Goal: Transaction & Acquisition: Purchase product/service

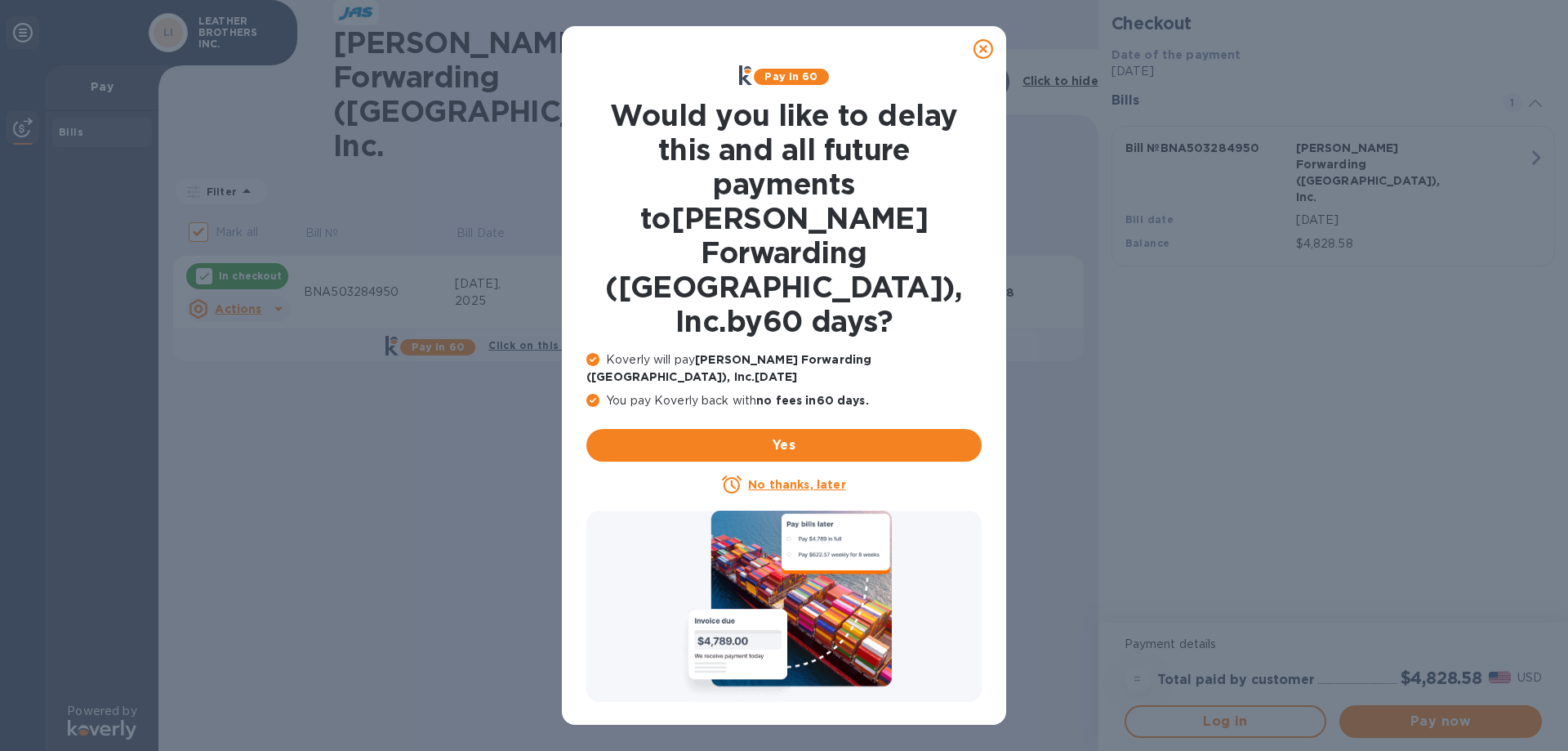
click at [779, 478] on u "No thanks, later" at bounding box center [797, 485] width 98 height 13
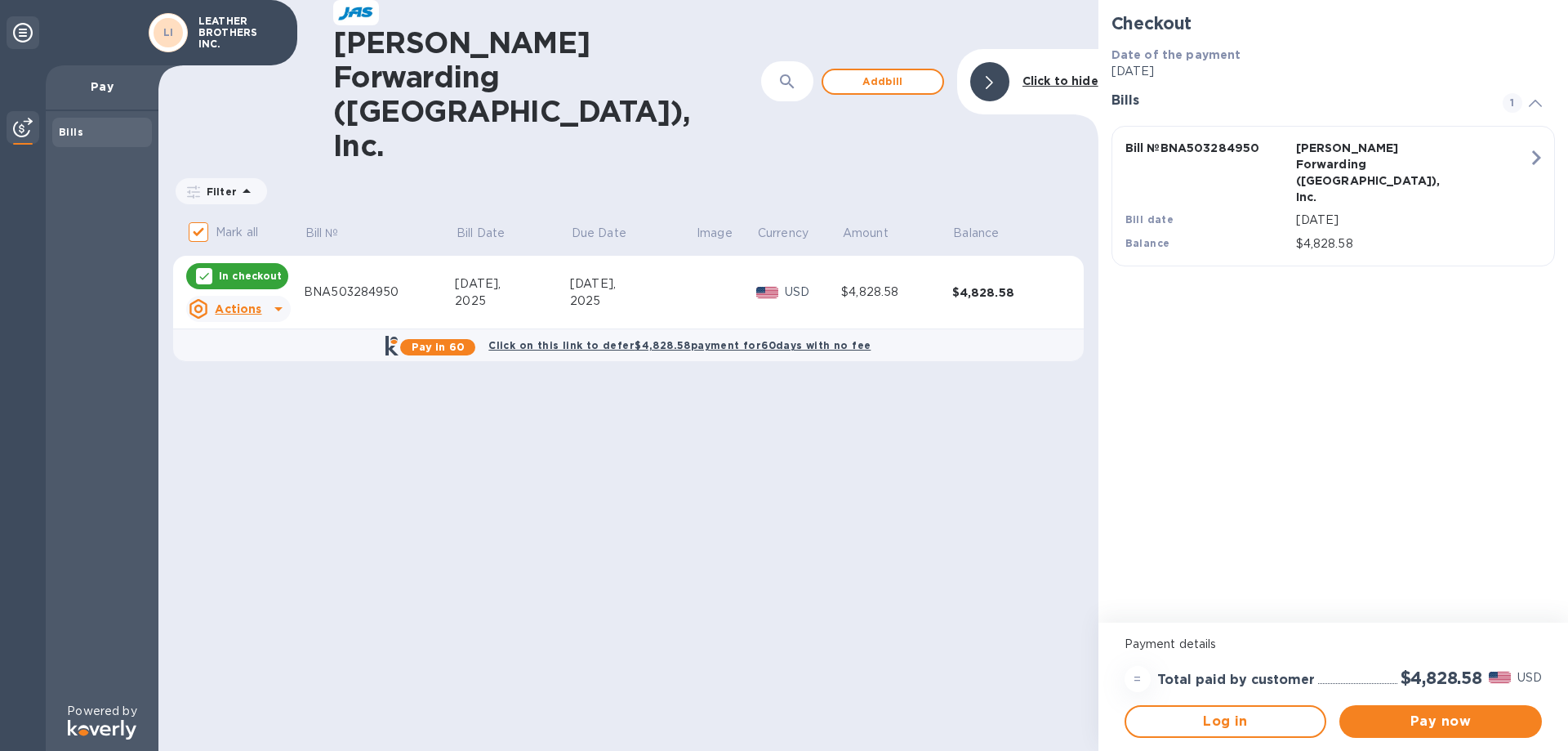
click at [248, 269] on p "In checkout" at bounding box center [251, 276] width 63 height 14
checkbox input "false"
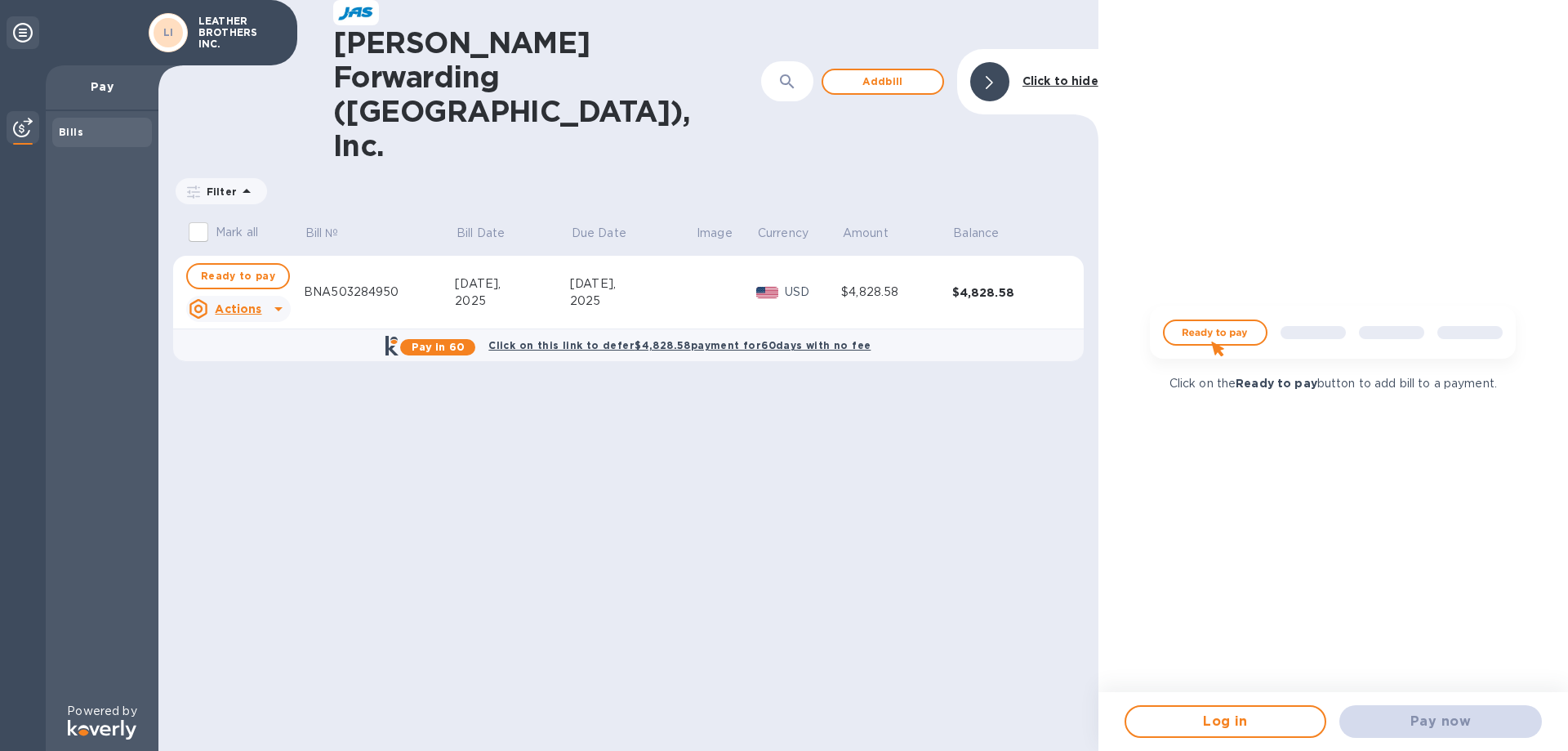
click at [1213, 339] on img at bounding box center [1334, 339] width 392 height 78
click at [1442, 722] on div "Pay now" at bounding box center [1441, 721] width 215 height 46
click at [897, 72] on span "Add bill" at bounding box center [882, 81] width 93 height 19
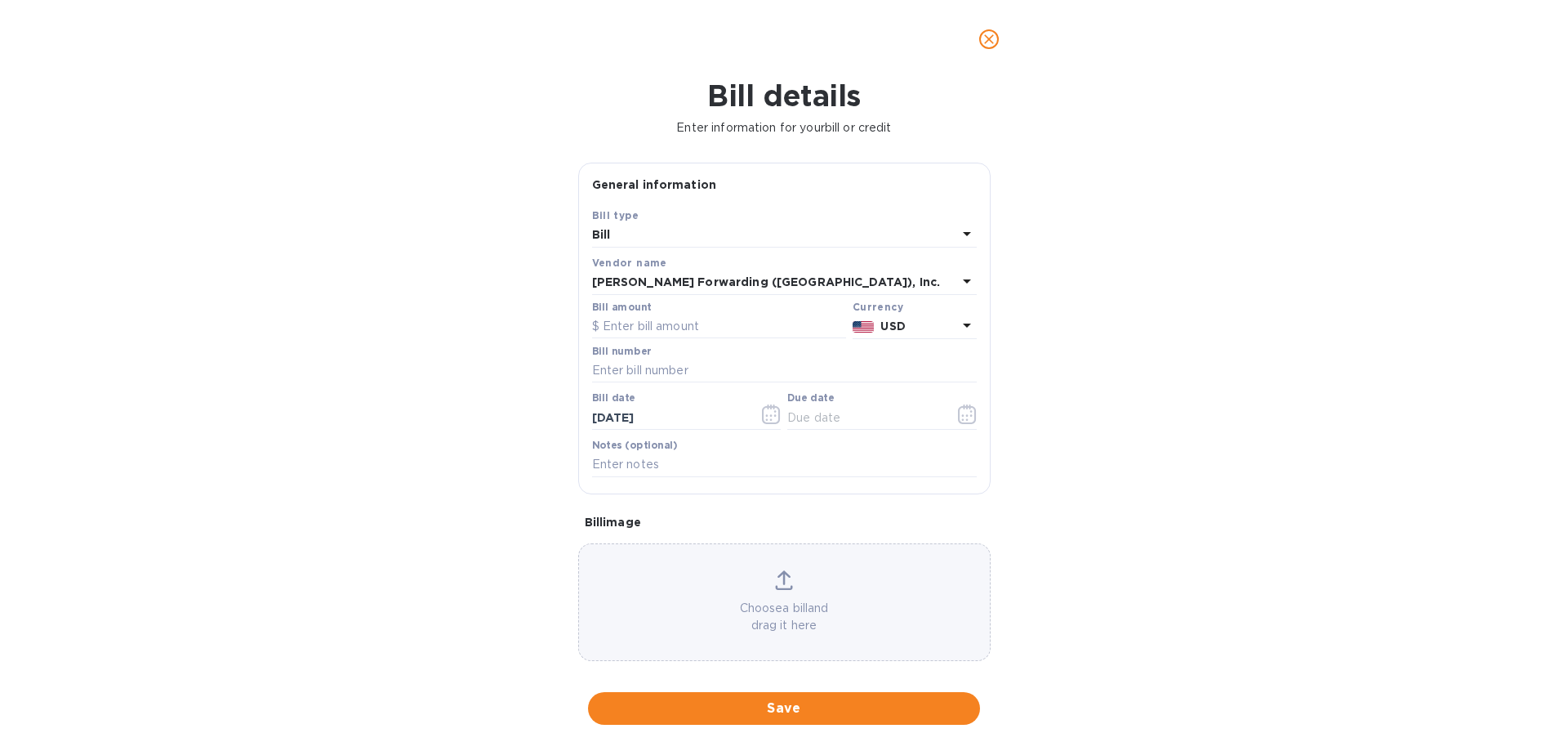
click at [636, 233] on div "Bill" at bounding box center [775, 235] width 365 height 23
click at [609, 276] on p "Bill" at bounding box center [778, 274] width 345 height 17
click at [698, 326] on input "text" at bounding box center [719, 327] width 254 height 25
type input "4,828.58"
click at [963, 417] on icon "button" at bounding box center [968, 414] width 19 height 19
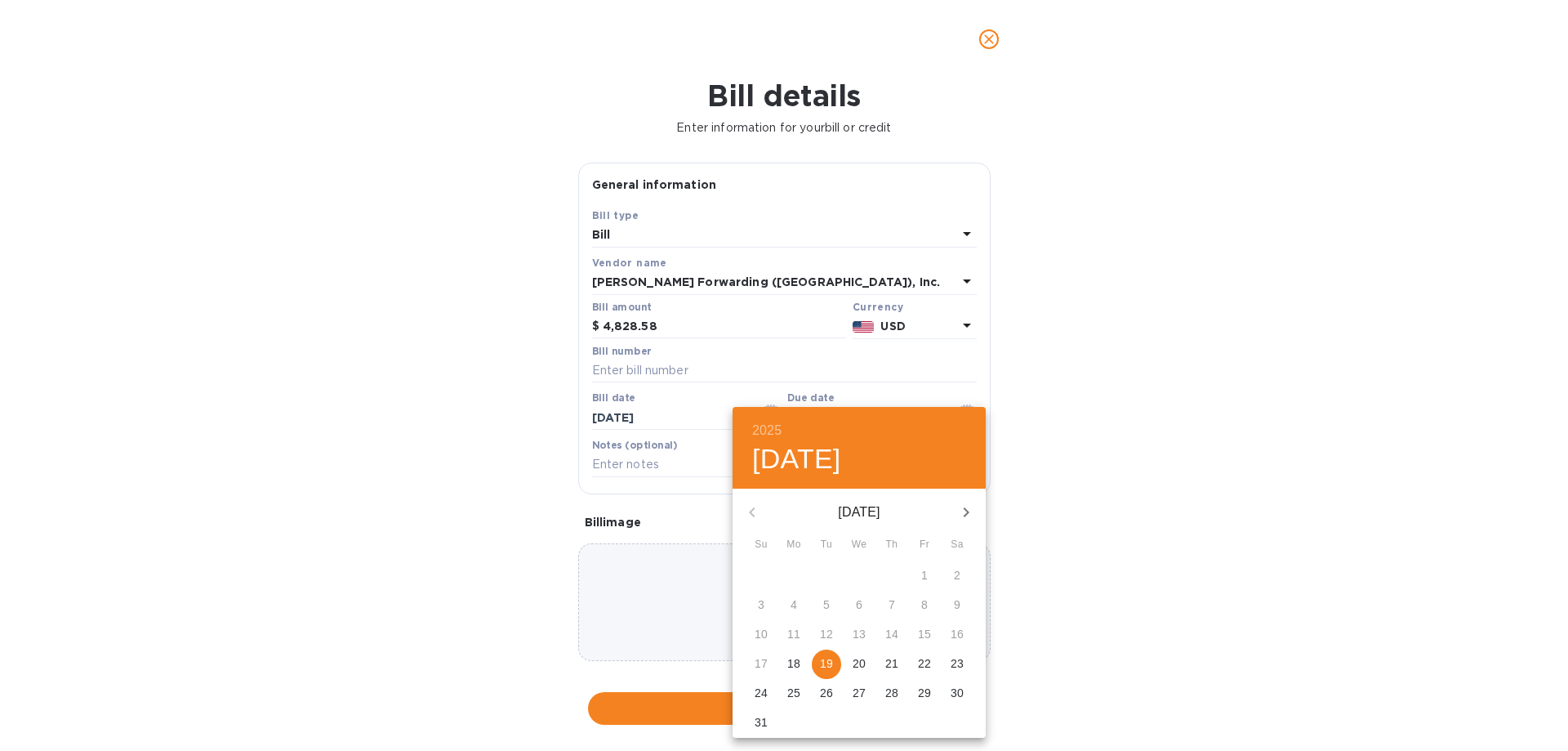
click at [831, 662] on p "19" at bounding box center [827, 663] width 13 height 16
type input "08/19/2025"
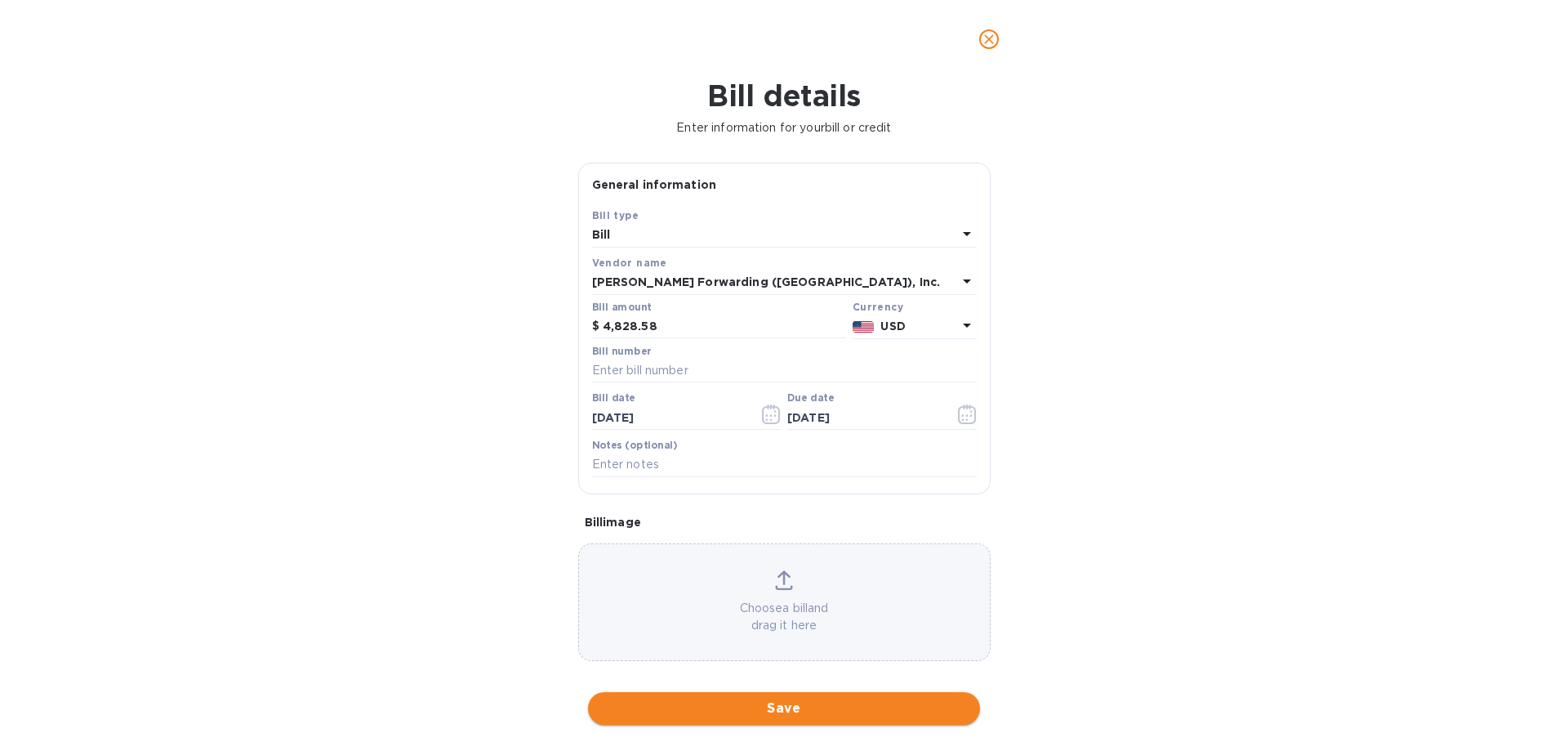
click at [792, 715] on span "Save" at bounding box center [784, 708] width 366 height 19
click at [652, 364] on input "text" at bounding box center [784, 371] width 385 height 25
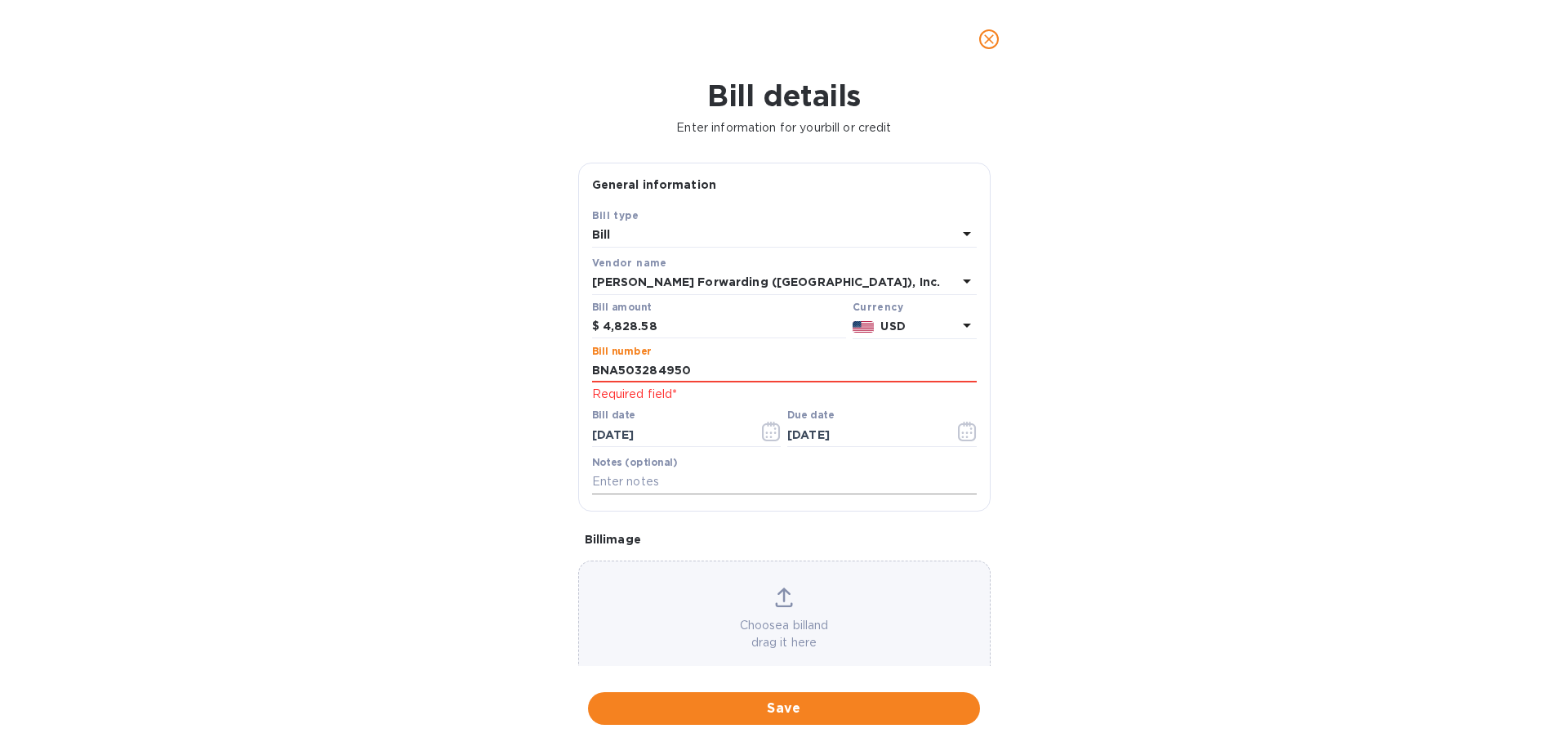
type input "BNA503284950"
click at [671, 480] on input "text" at bounding box center [784, 482] width 385 height 25
click at [783, 710] on span "Save" at bounding box center [784, 708] width 366 height 19
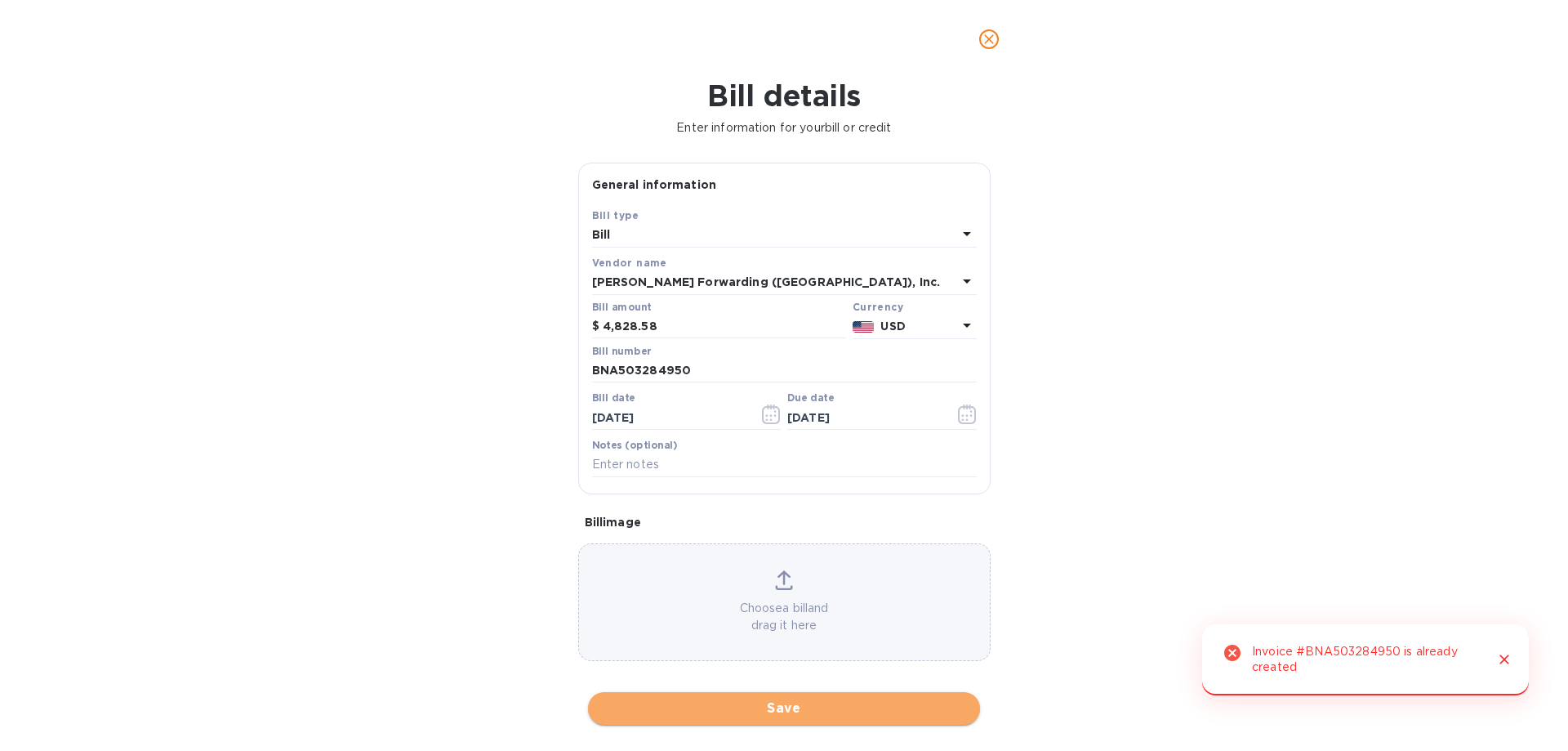
click at [783, 710] on span "Save" at bounding box center [784, 708] width 366 height 19
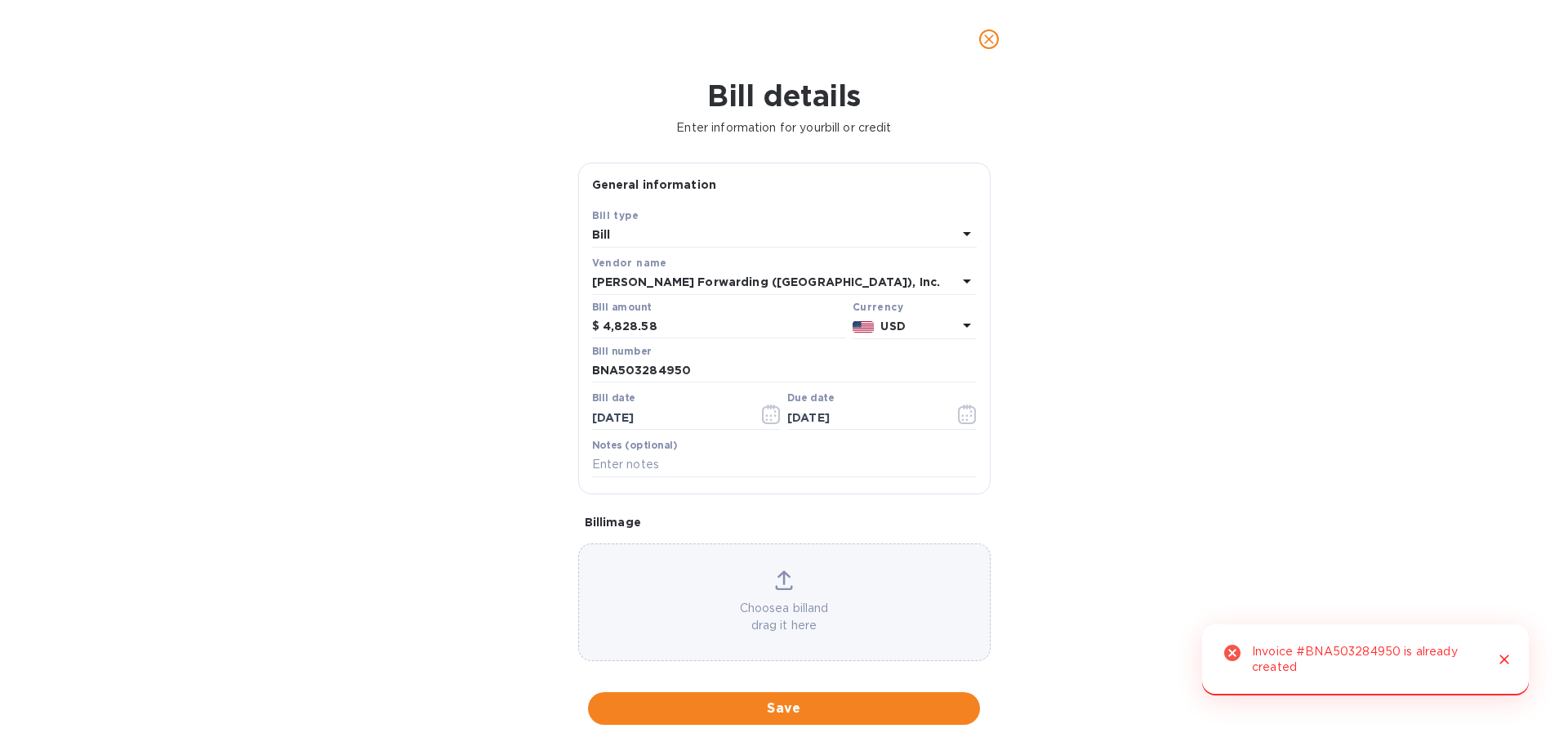
click at [986, 40] on icon "close" at bounding box center [989, 38] width 16 height 16
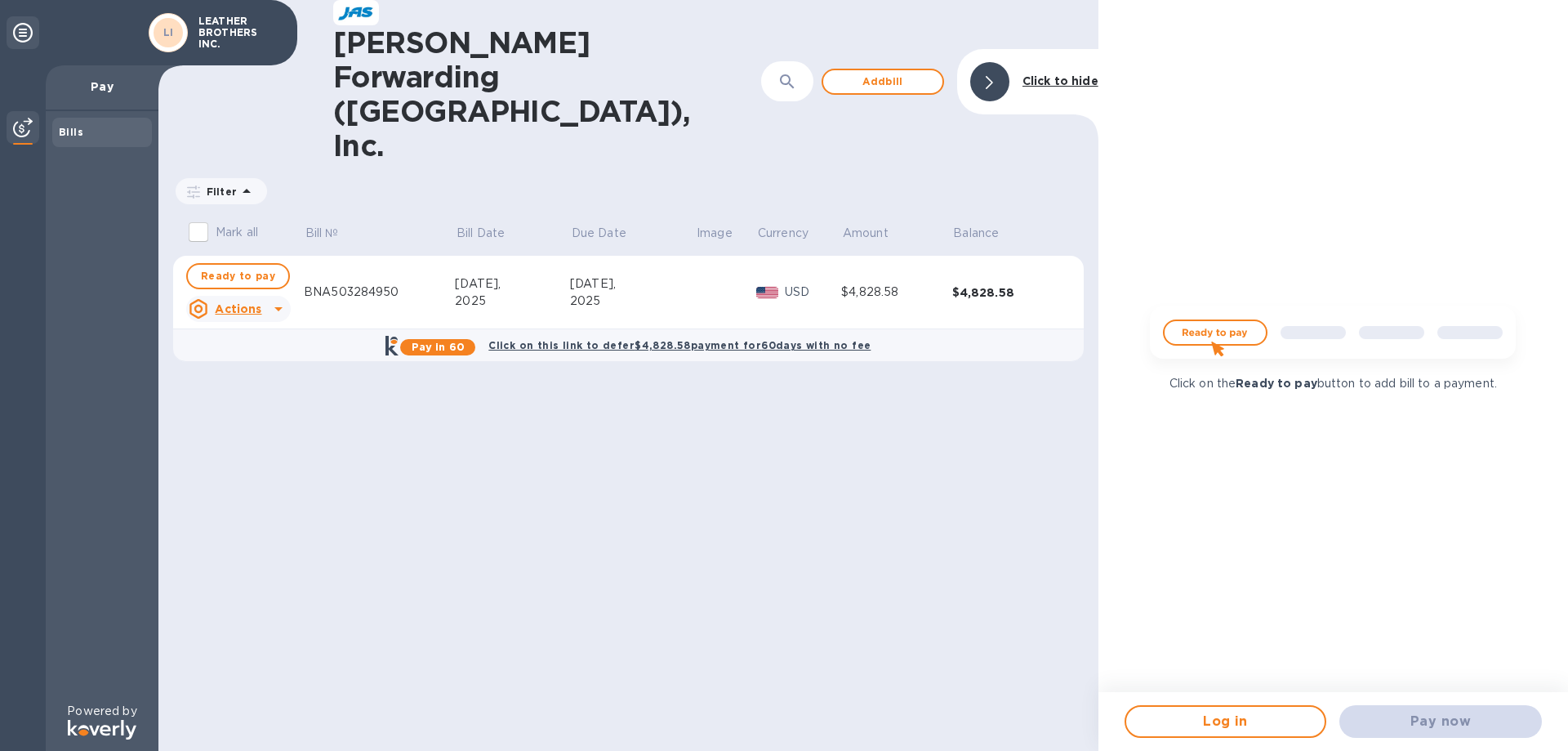
click at [1434, 715] on div "Pay now" at bounding box center [1441, 721] width 215 height 46
click at [1207, 333] on img at bounding box center [1334, 339] width 392 height 78
click at [1207, 722] on span "Log in" at bounding box center [1226, 721] width 173 height 19
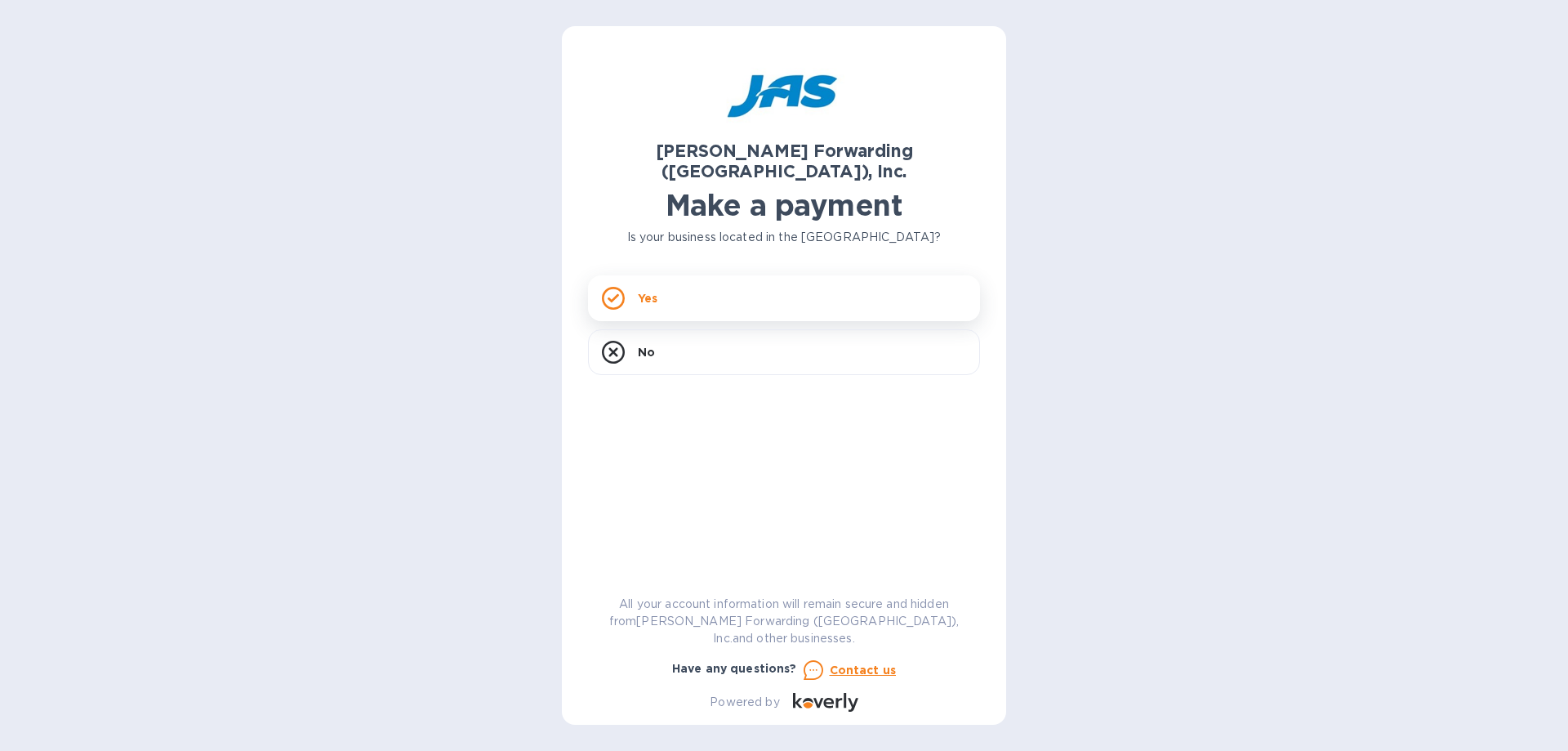
click at [647, 290] on p "Yes" at bounding box center [648, 298] width 19 height 16
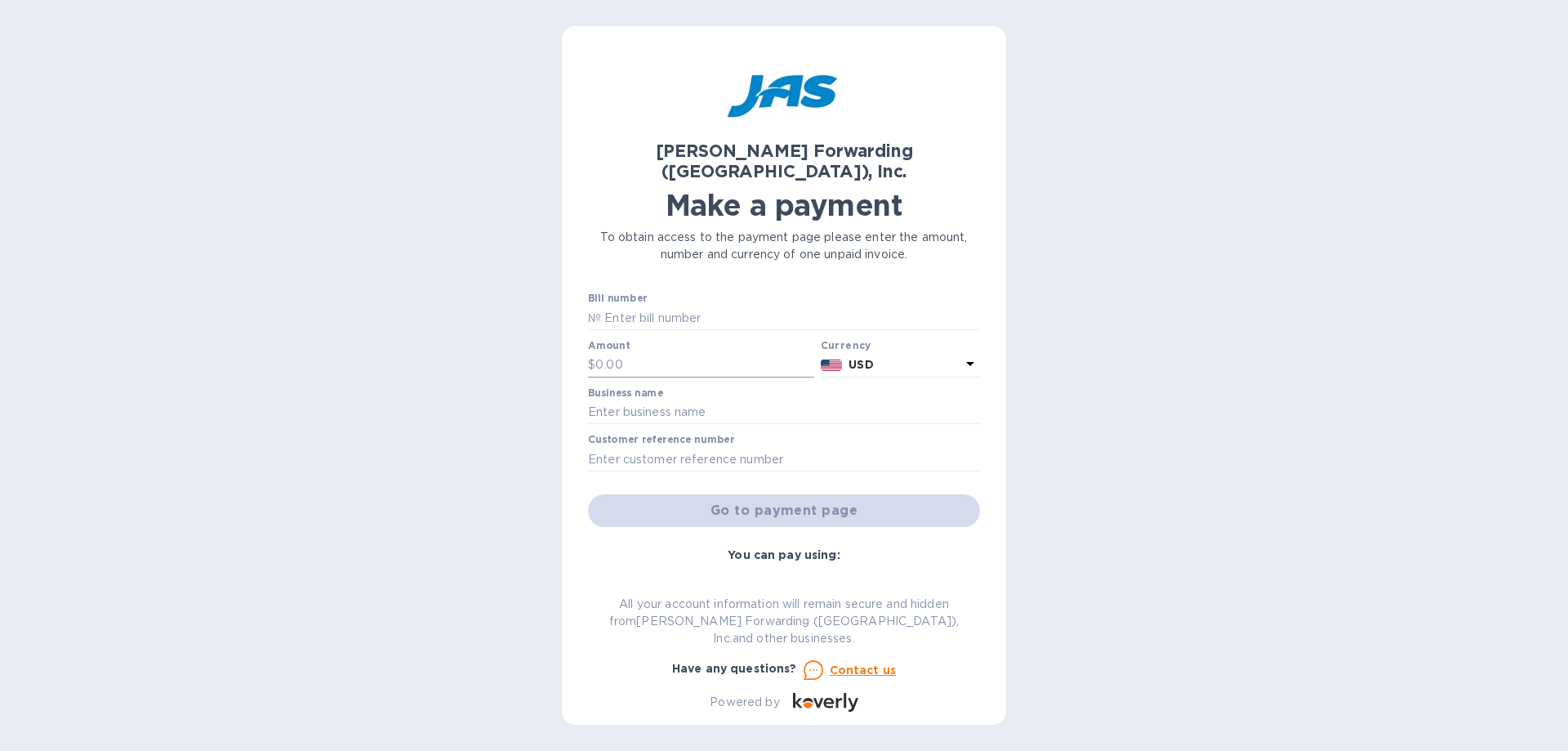
click at [657, 353] on input "text" at bounding box center [704, 365] width 219 height 25
type input "4,828.58"
click at [686, 400] on input "text" at bounding box center [784, 412] width 392 height 25
type input "LEATHER BROTHERS INC."
click at [691, 447] on input "text" at bounding box center [784, 459] width 392 height 25
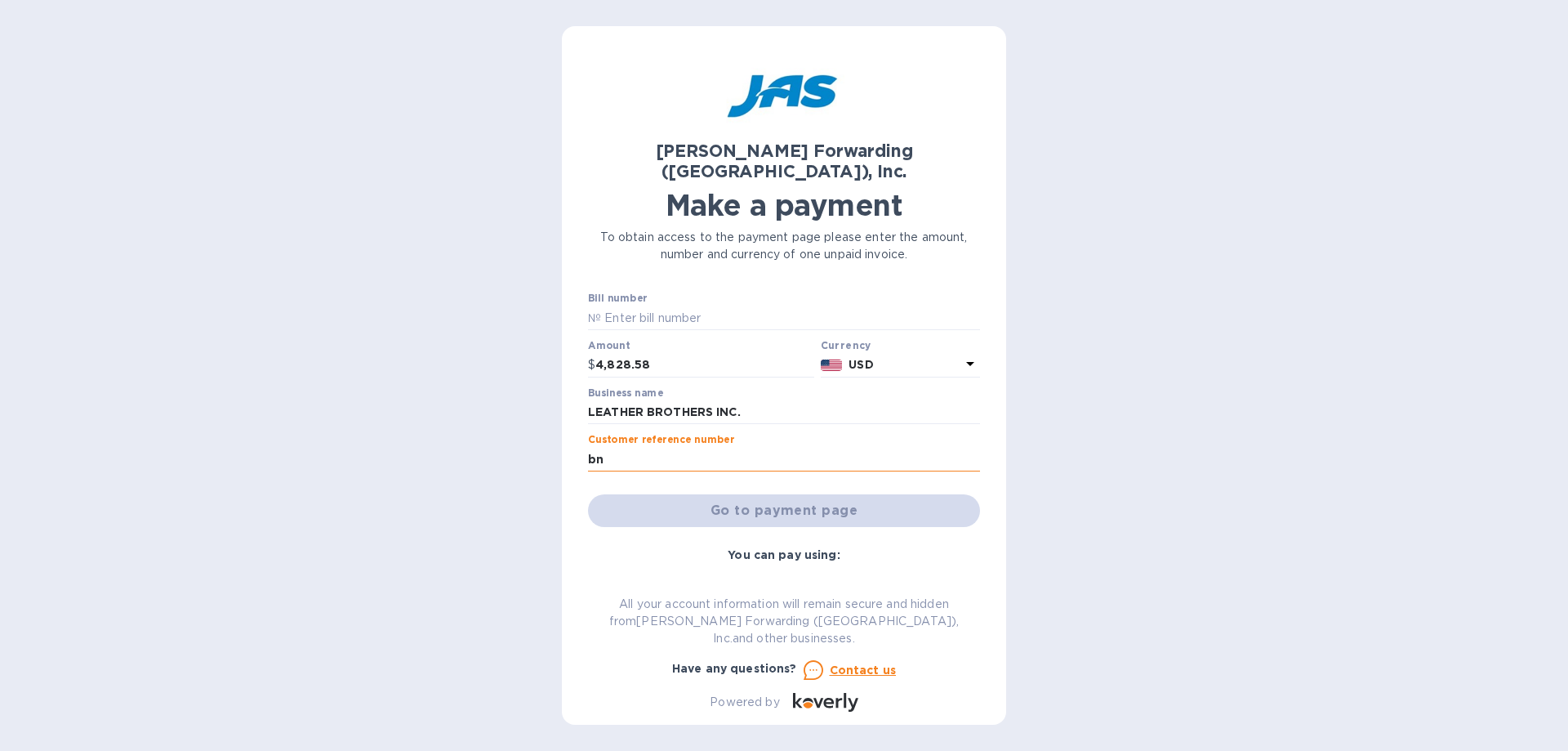
type input "b"
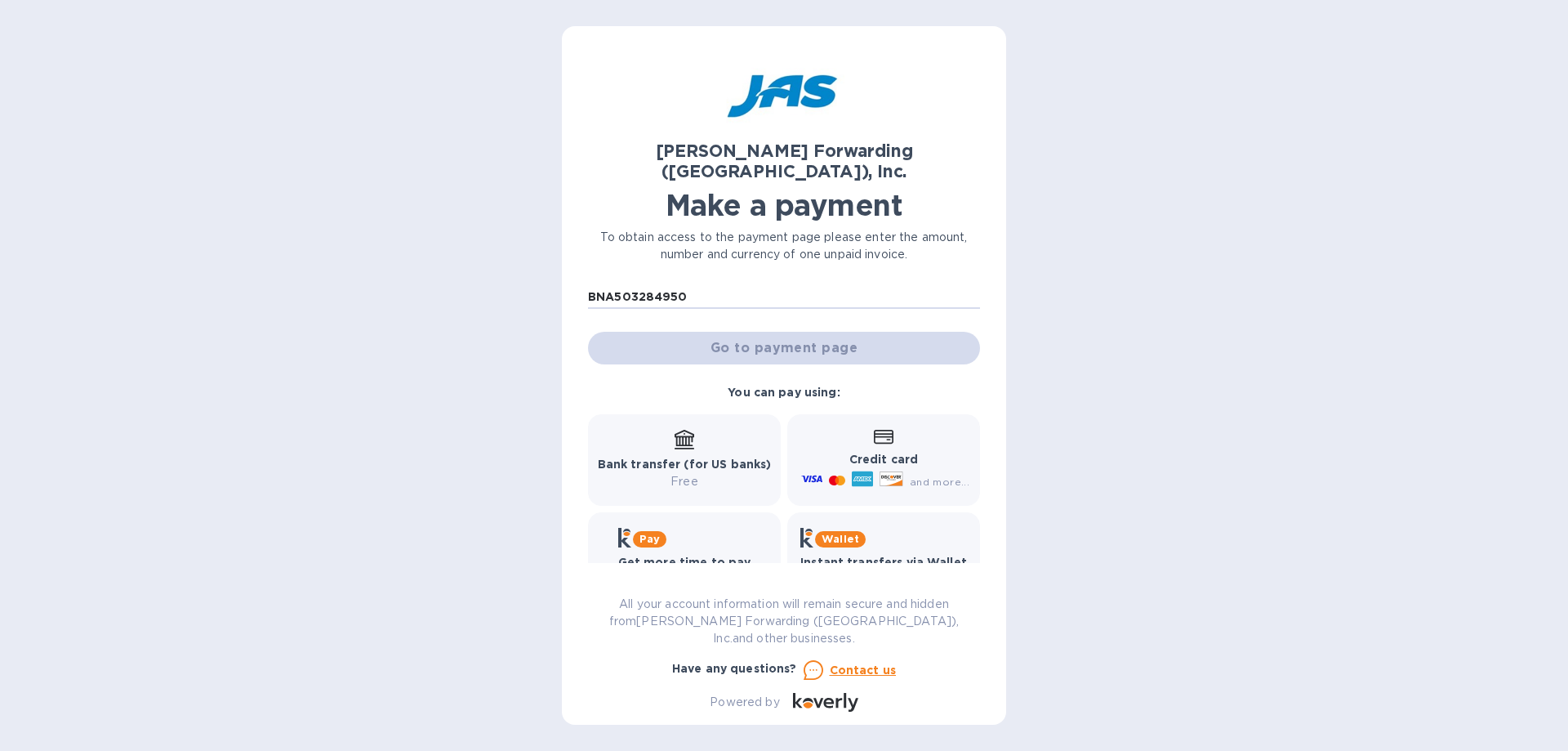
scroll to position [176, 0]
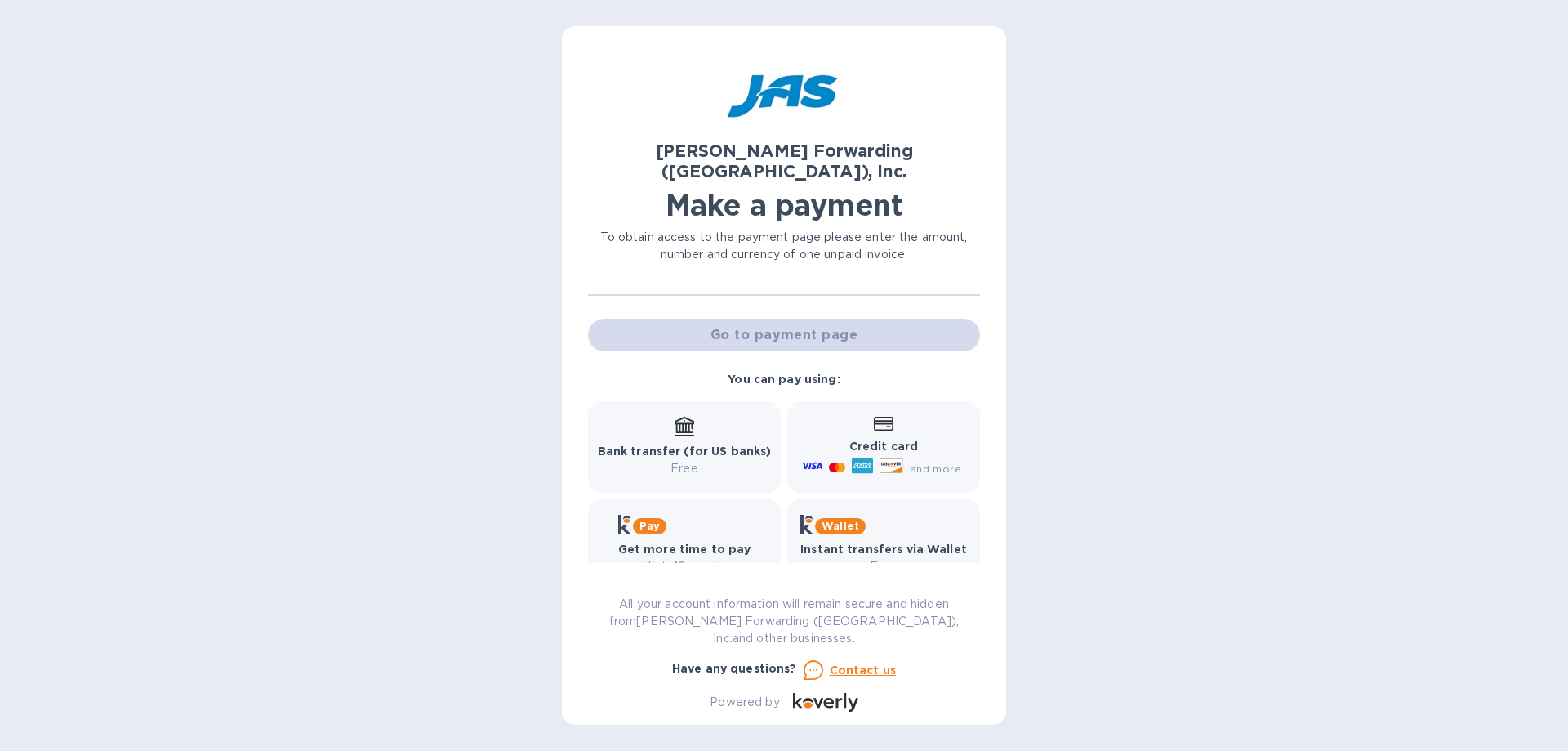
type input "BNA503284950"
click at [679, 416] on icon at bounding box center [684, 426] width 19 height 19
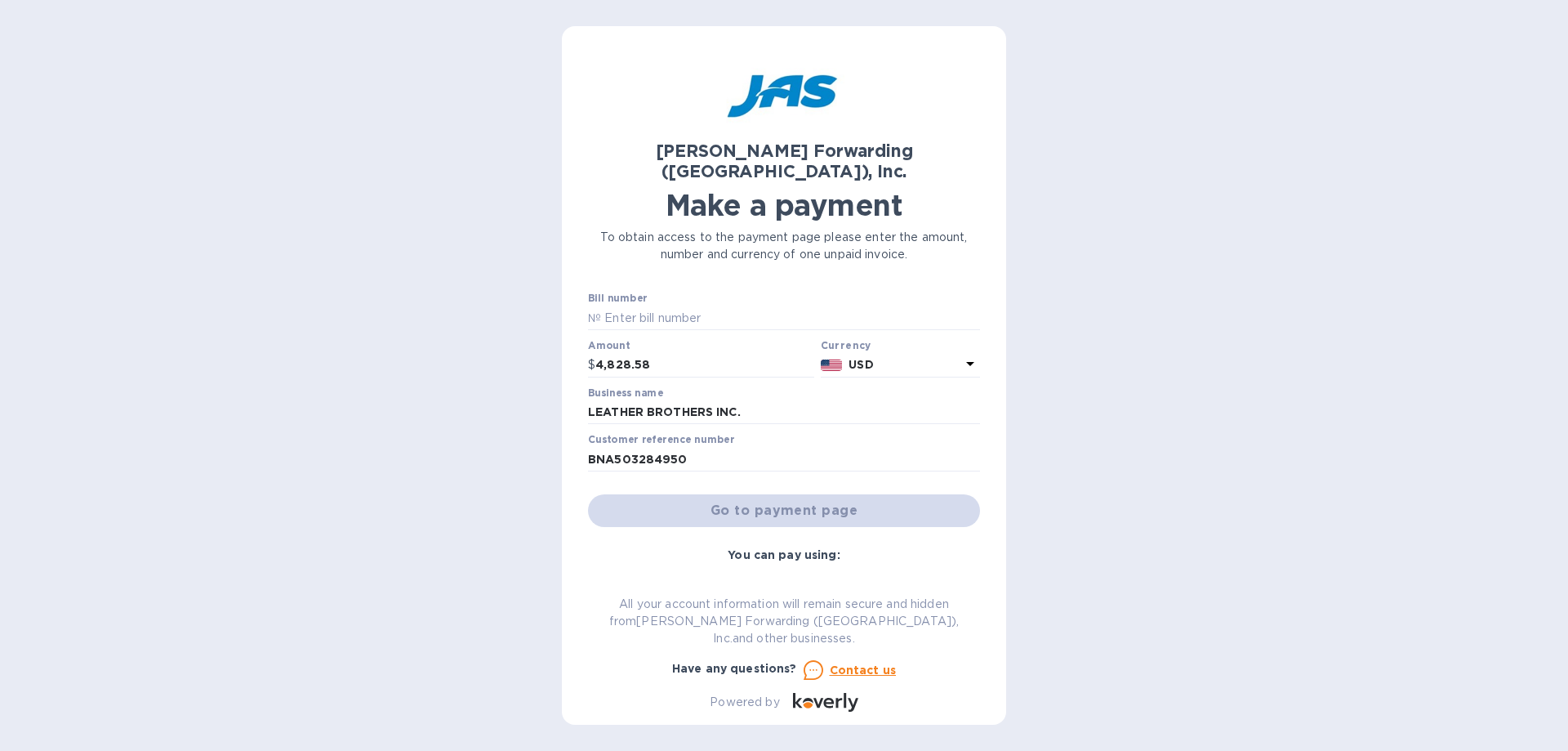
click at [785, 491] on div "Go to payment page" at bounding box center [784, 510] width 399 height 39
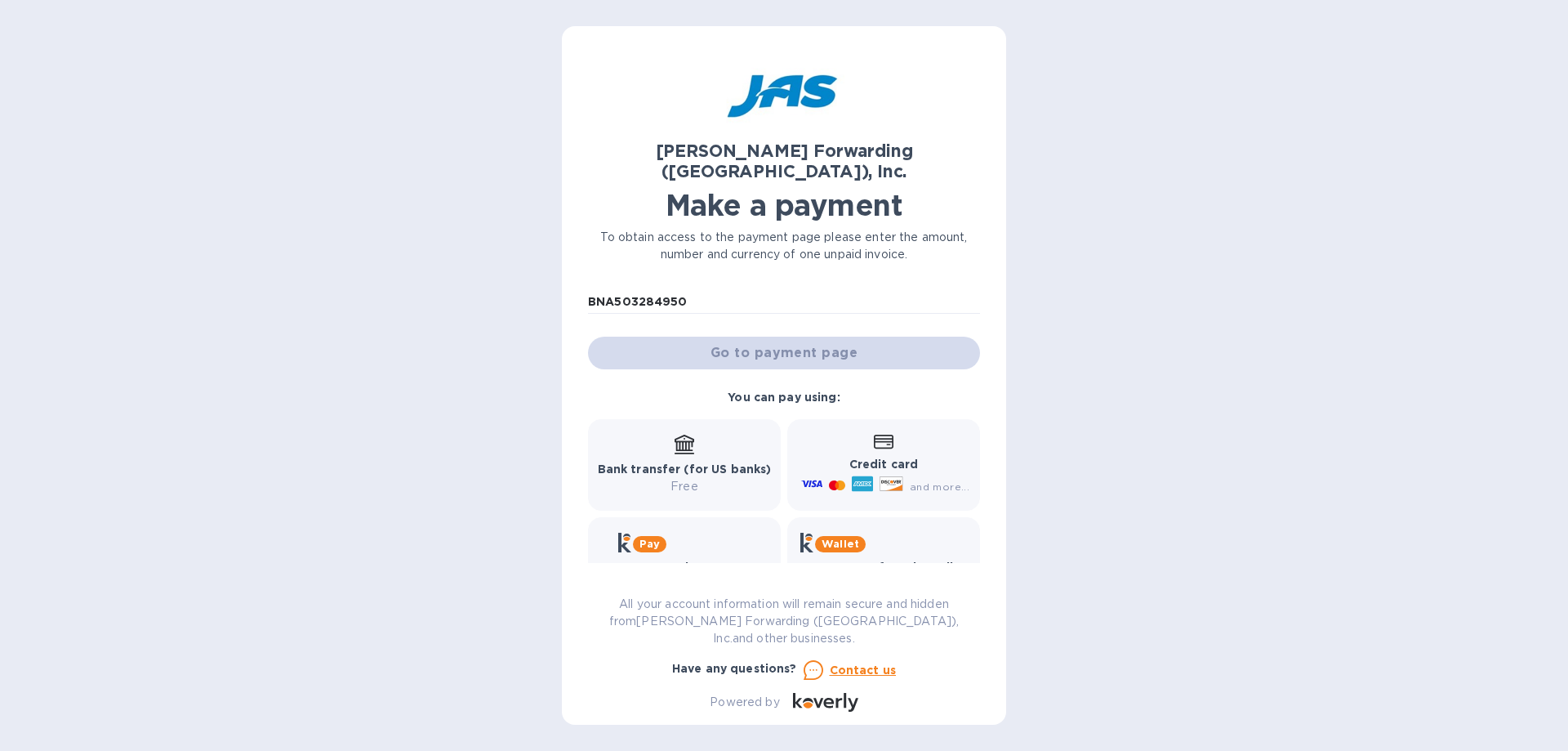
scroll to position [176, 0]
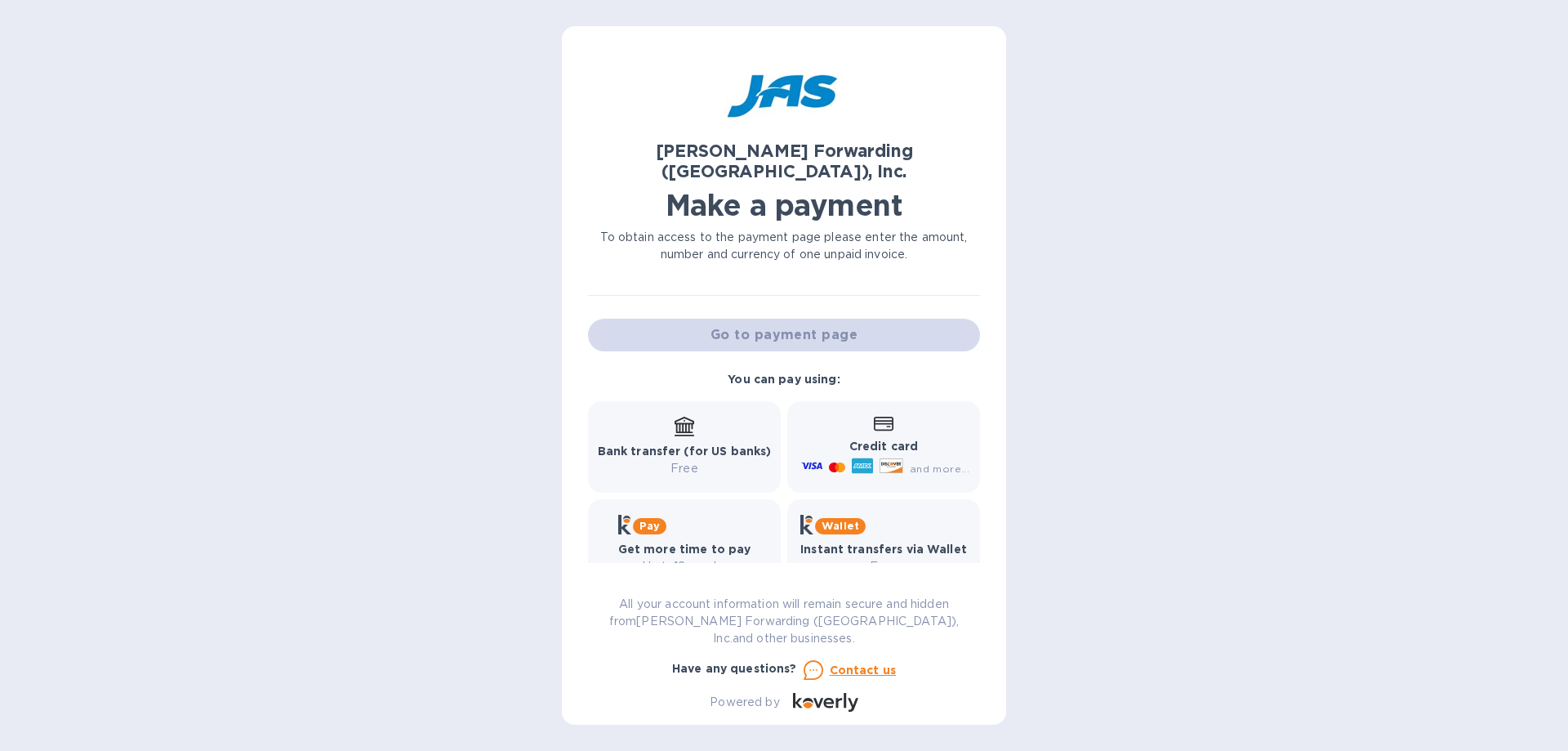
click at [652, 460] on p "Free" at bounding box center [685, 469] width 174 height 17
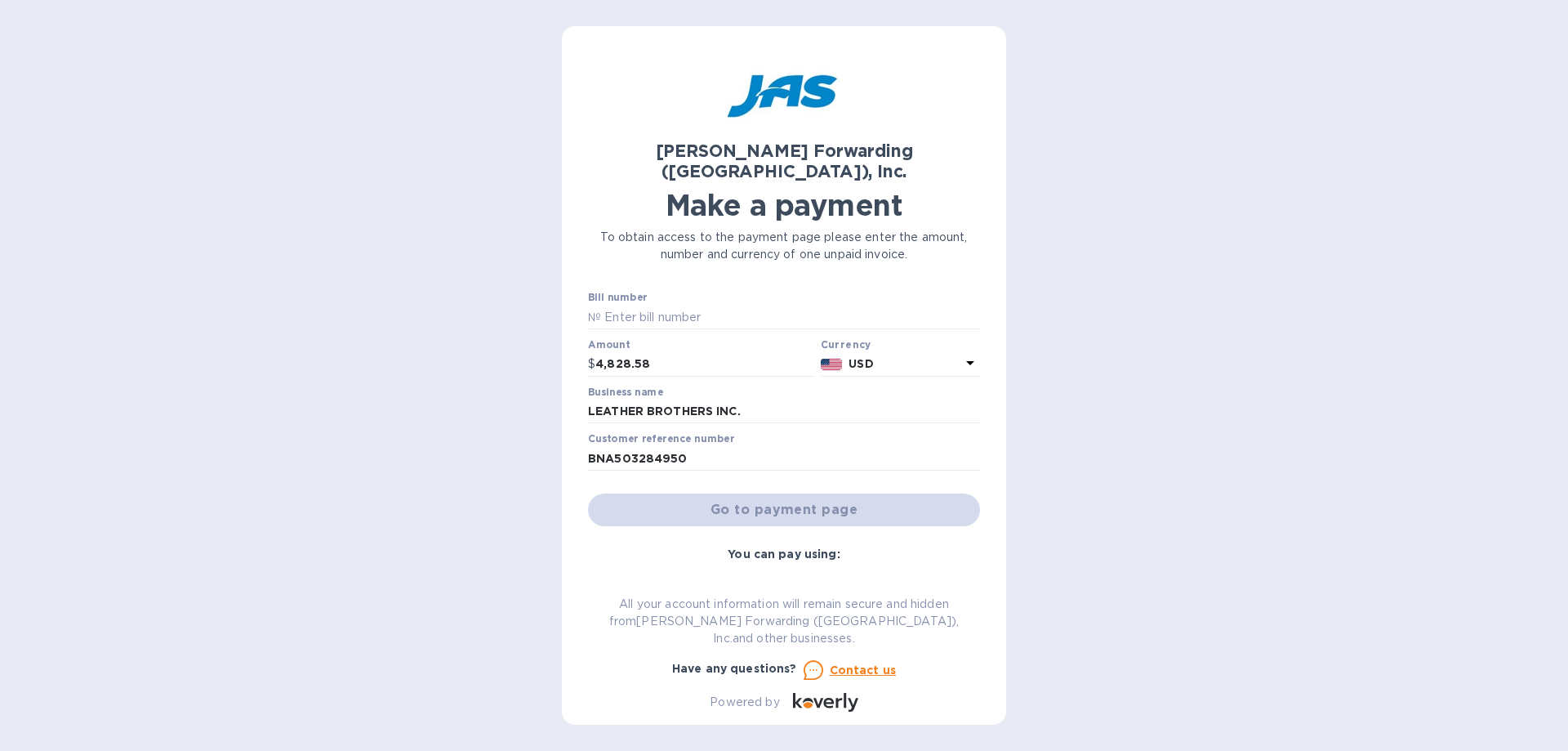
scroll to position [0, 0]
click at [747, 491] on div "Go to payment page" at bounding box center [784, 510] width 399 height 39
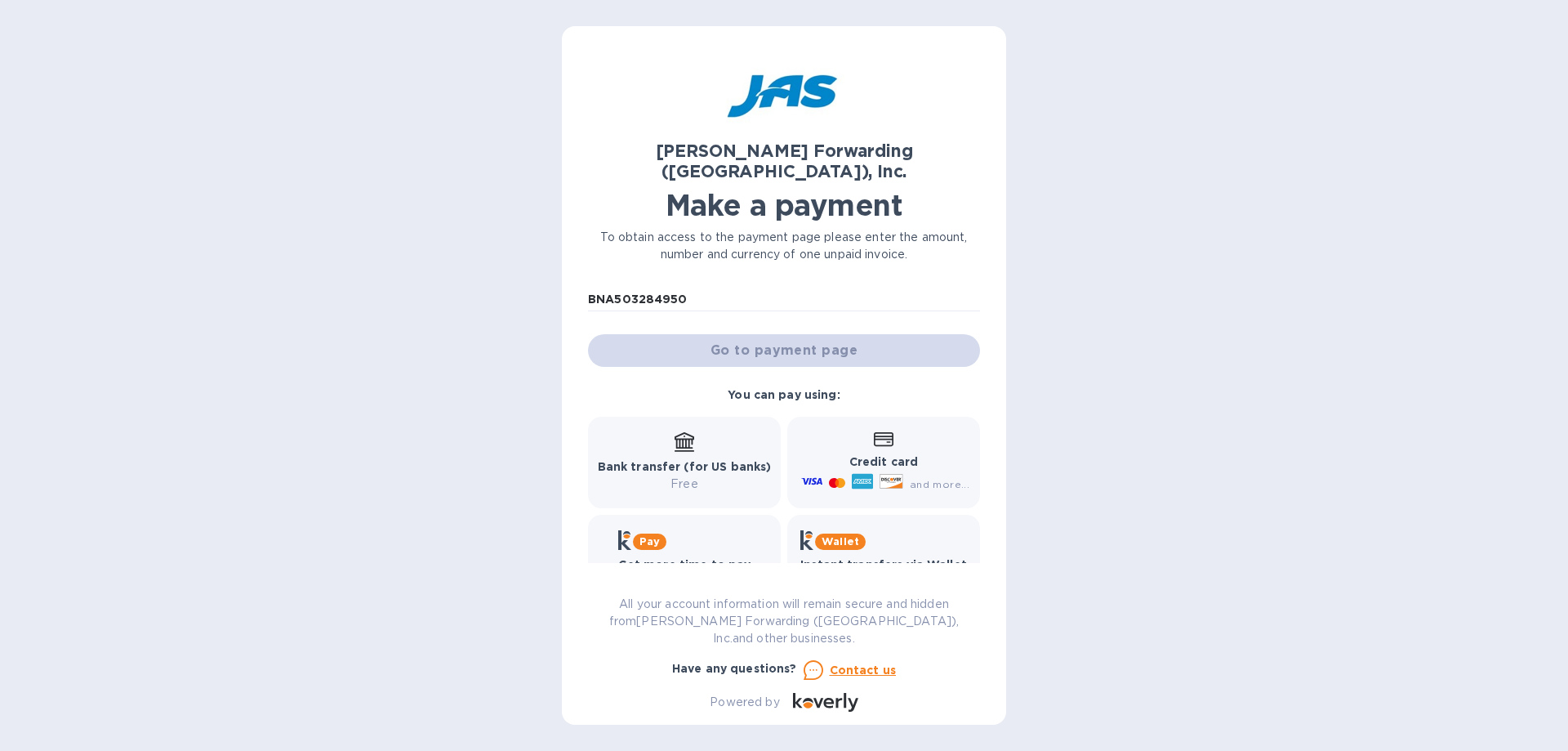
scroll to position [164, 0]
click at [683, 447] on icon at bounding box center [684, 448] width 19 height 2
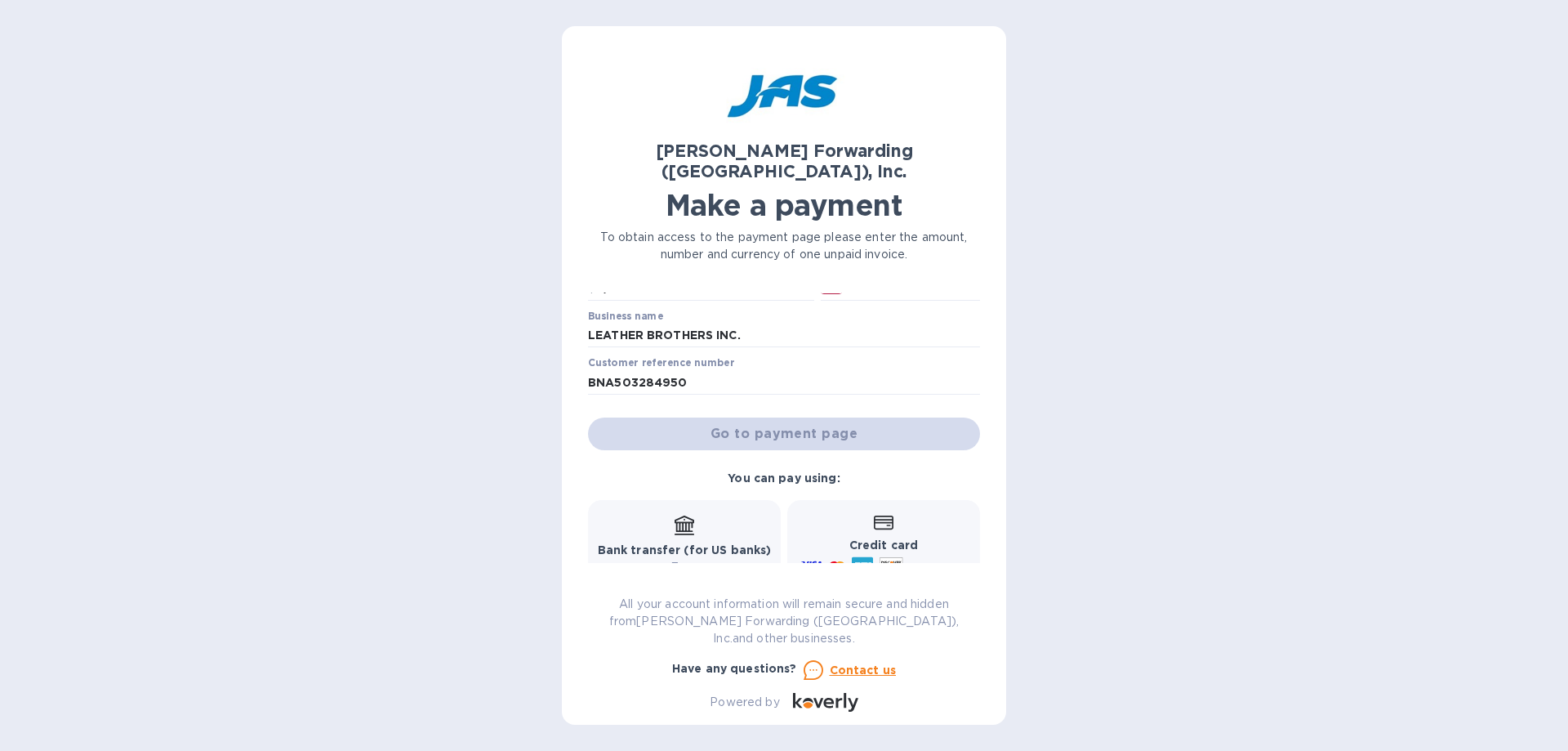
scroll to position [0, 0]
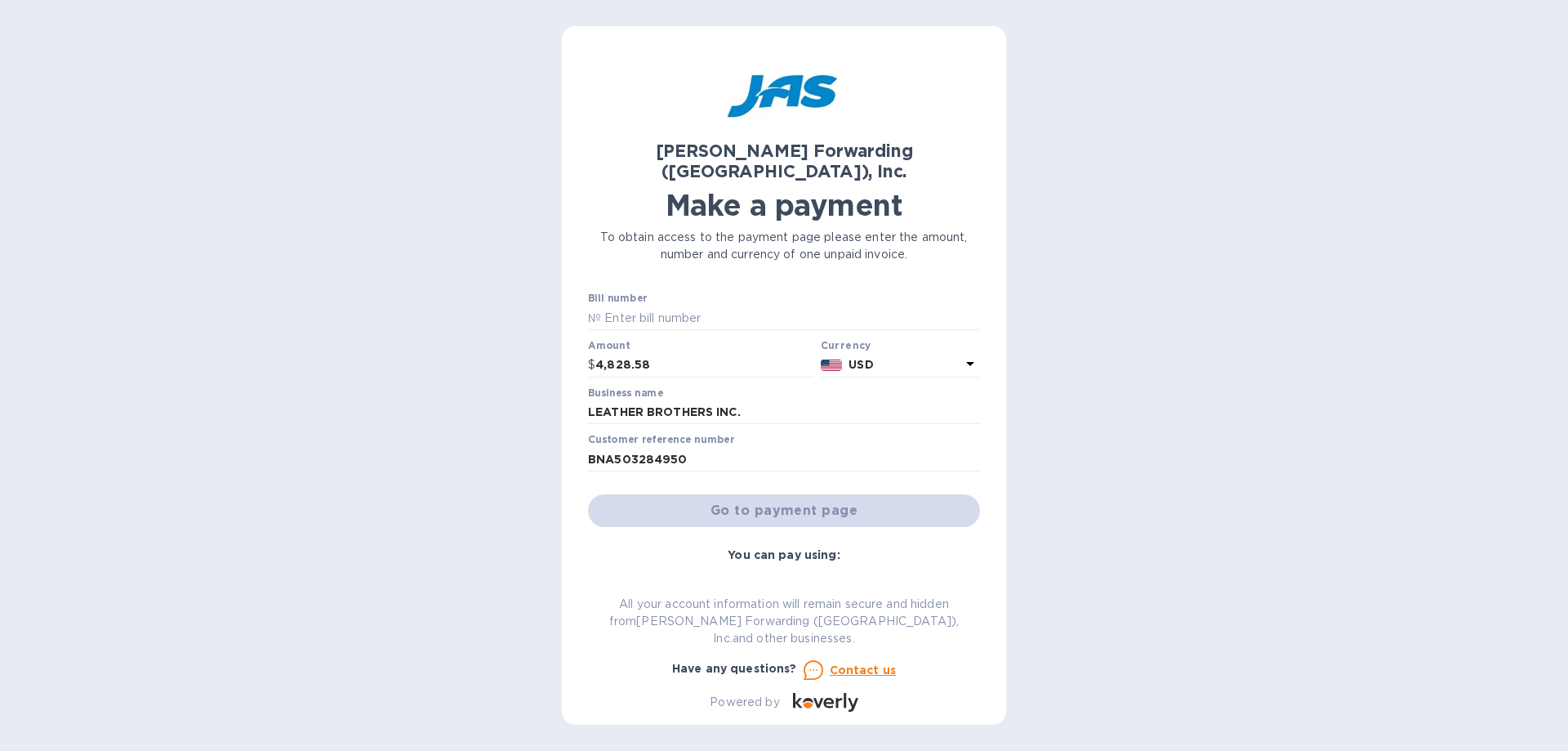
click at [780, 495] on div "Go to payment page" at bounding box center [784, 510] width 399 height 39
click at [614, 305] on input "text" at bounding box center [790, 318] width 379 height 25
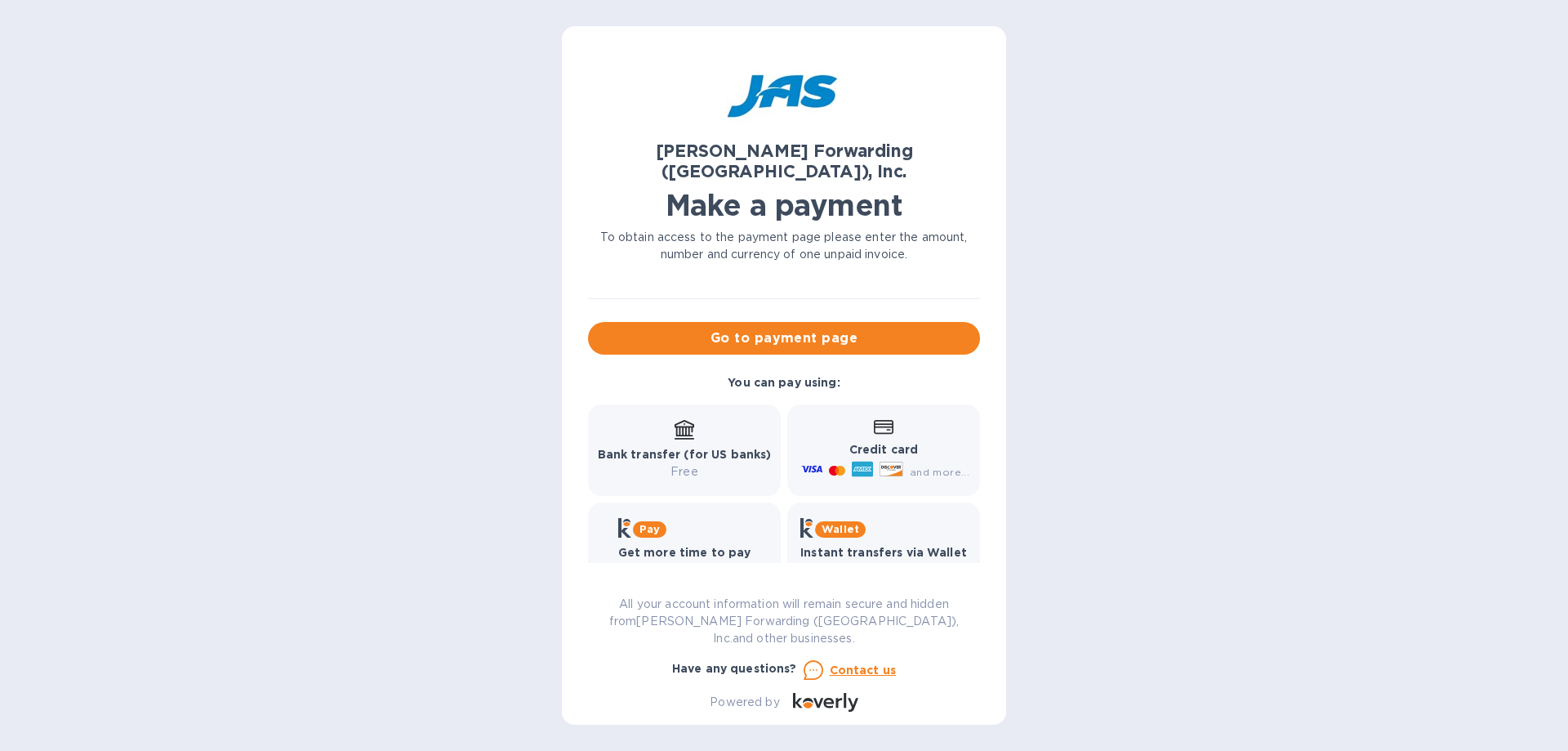
scroll to position [176, 0]
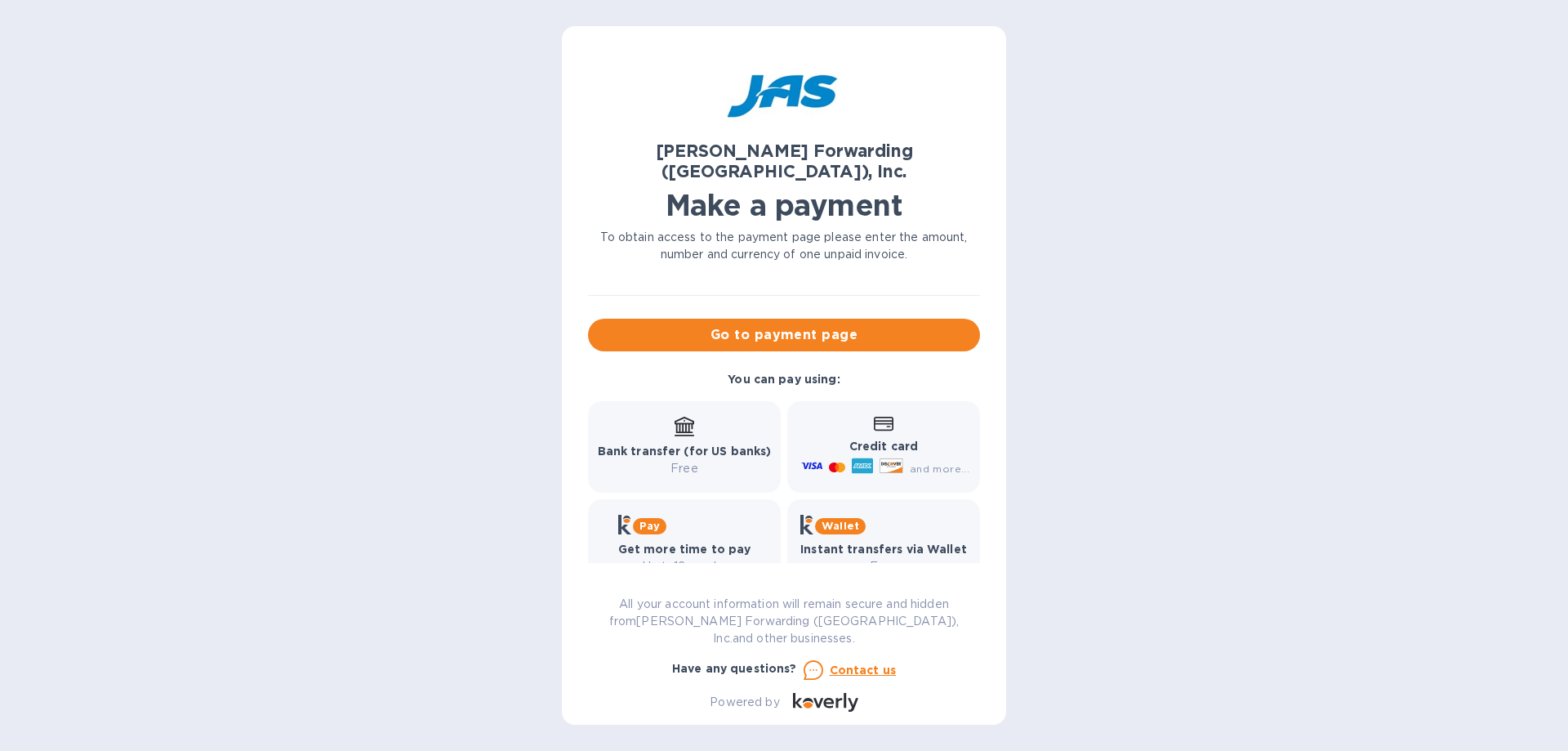
type input "BNA503284950"
click at [709, 445] on b "Bank transfer (for US banks)" at bounding box center [685, 452] width 174 height 13
click at [801, 325] on span "Go to payment page" at bounding box center [784, 335] width 366 height 19
